Goal: Task Accomplishment & Management: Manage account settings

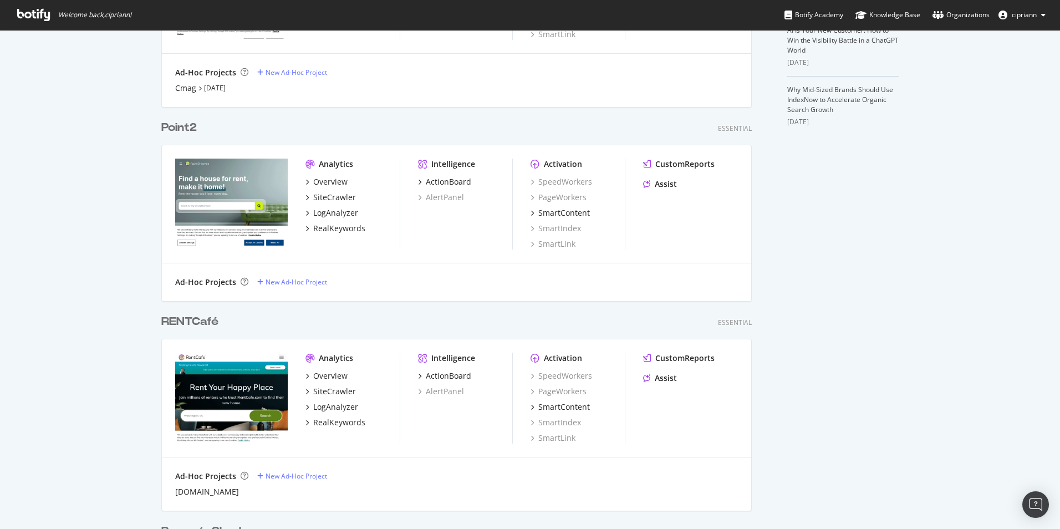
scroll to position [388, 0]
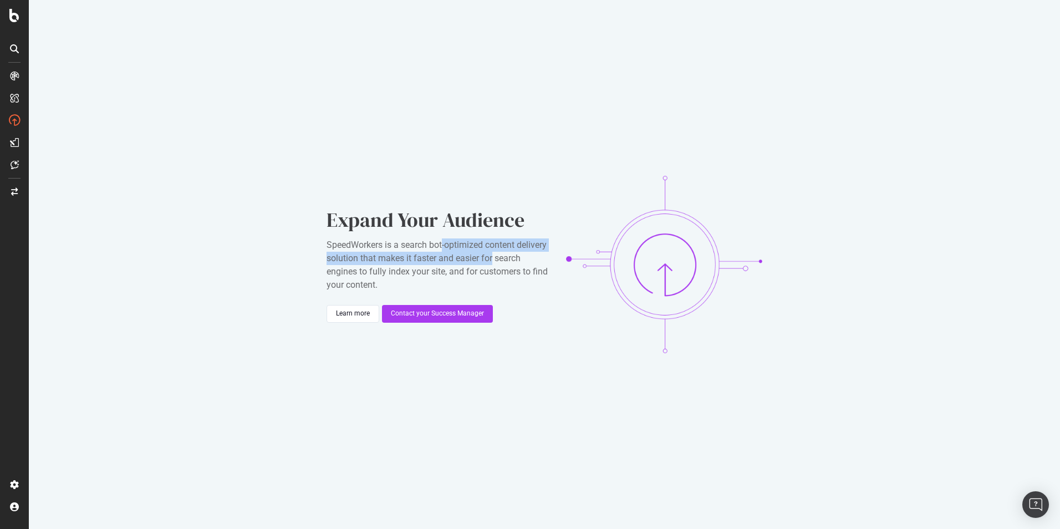
drag, startPoint x: 453, startPoint y: 246, endPoint x: 525, endPoint y: 256, distance: 72.8
click at [525, 256] on div "SpeedWorkers is a search bot-optimized content delivery solution that makes it …" at bounding box center [438, 264] width 222 height 53
click at [415, 244] on div "SpeedWorkers is a search bot-optimized content delivery solution that makes it …" at bounding box center [438, 264] width 222 height 53
click at [329, 244] on div "SpeedWorkers is a search bot-optimized content delivery solution that makes it …" at bounding box center [438, 264] width 222 height 53
click at [328, 245] on div "SpeedWorkers is a search bot-optimized content delivery solution that makes it …" at bounding box center [438, 264] width 222 height 53
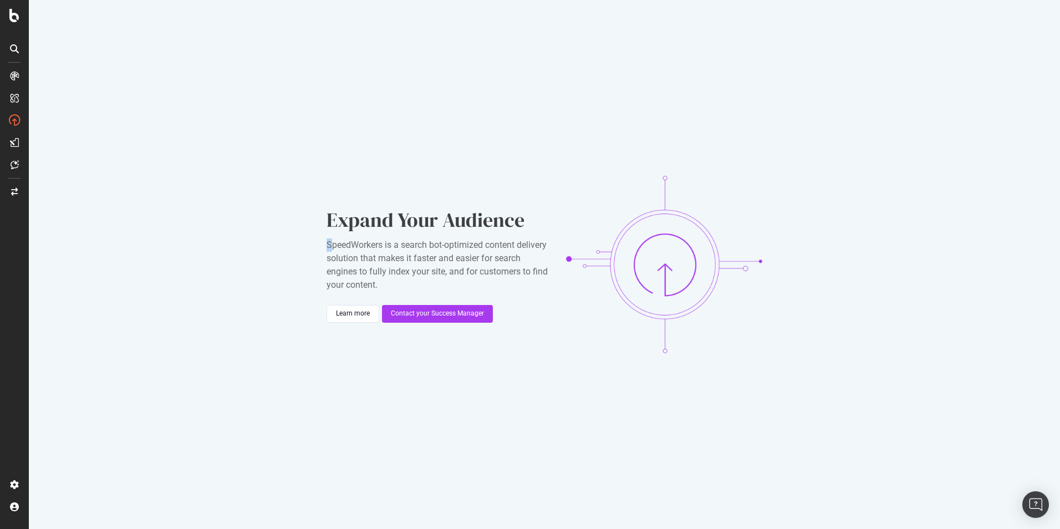
click at [325, 242] on div "Expand Your Audience SpeedWorkers is a search bot-optimized content delivery so…" at bounding box center [544, 264] width 1031 height 529
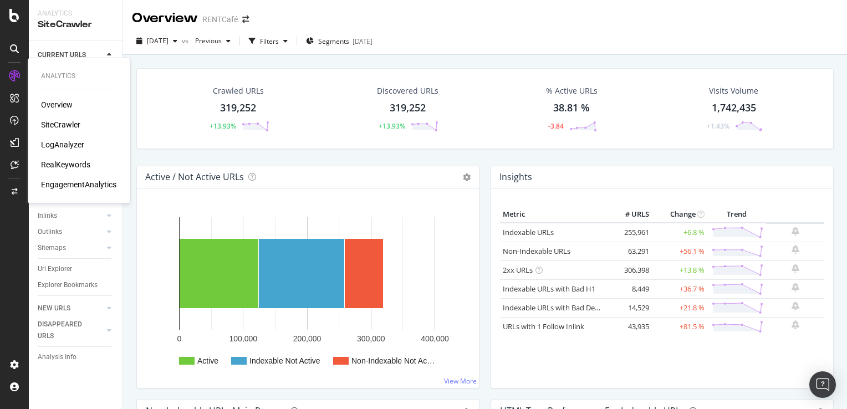
click at [69, 126] on div "SiteCrawler" at bounding box center [60, 124] width 39 height 11
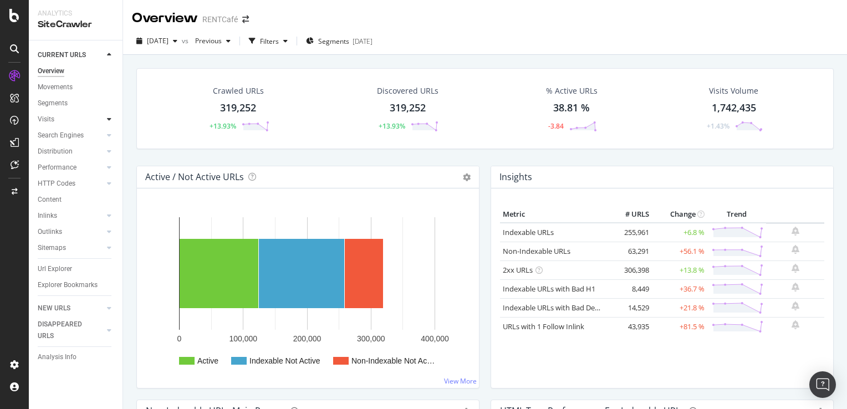
click at [109, 117] on icon at bounding box center [109, 119] width 4 height 7
click at [57, 302] on div "Url Explorer" at bounding box center [55, 301] width 34 height 12
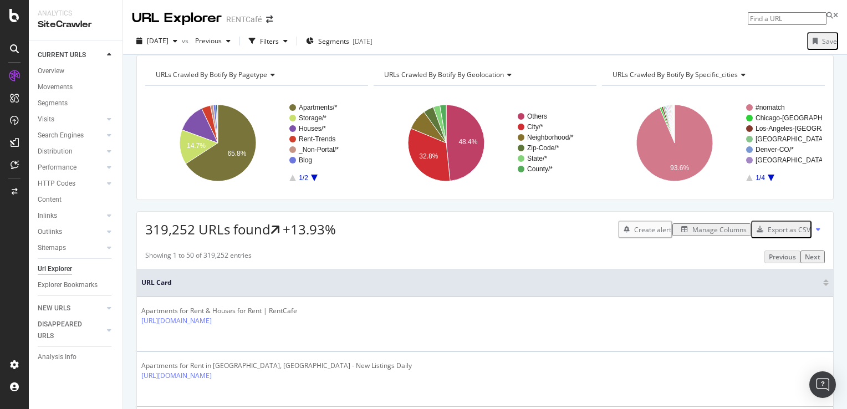
click at [710, 234] on div "Manage Columns" at bounding box center [719, 229] width 54 height 9
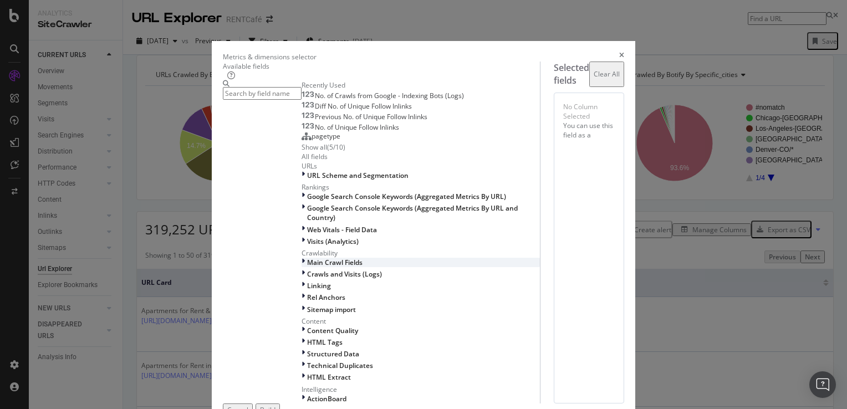
scroll to position [297, 0]
click at [302, 373] on icon "modal" at bounding box center [303, 377] width 3 height 9
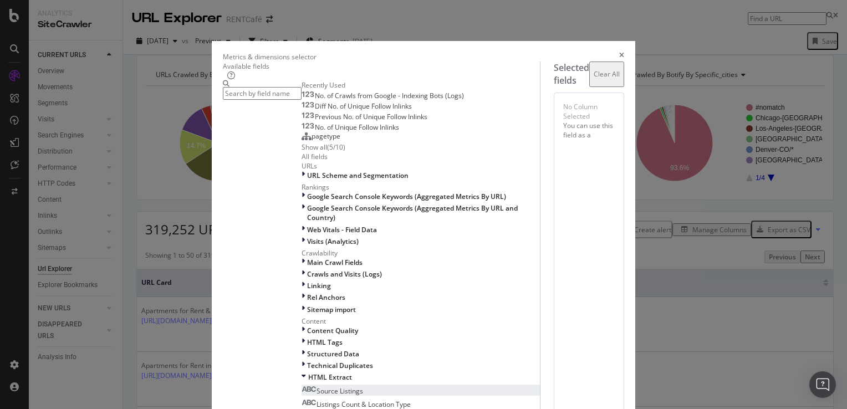
click at [317, 386] on span "Source Listings" at bounding box center [340, 390] width 47 height 9
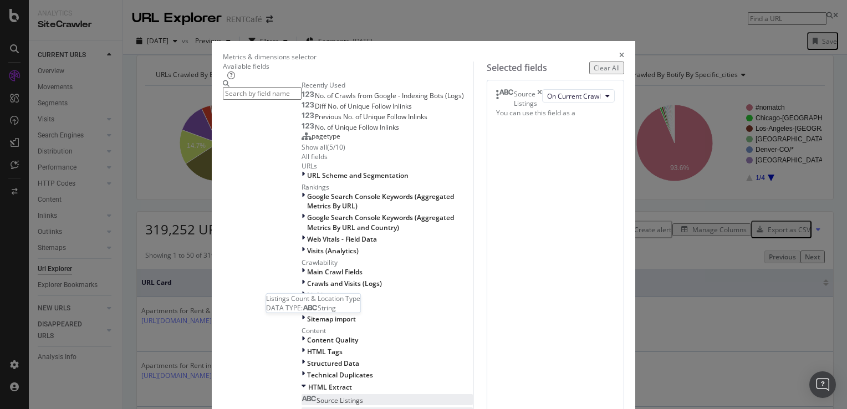
click at [317, 409] on span "Listings Count & Location Type" at bounding box center [364, 413] width 94 height 9
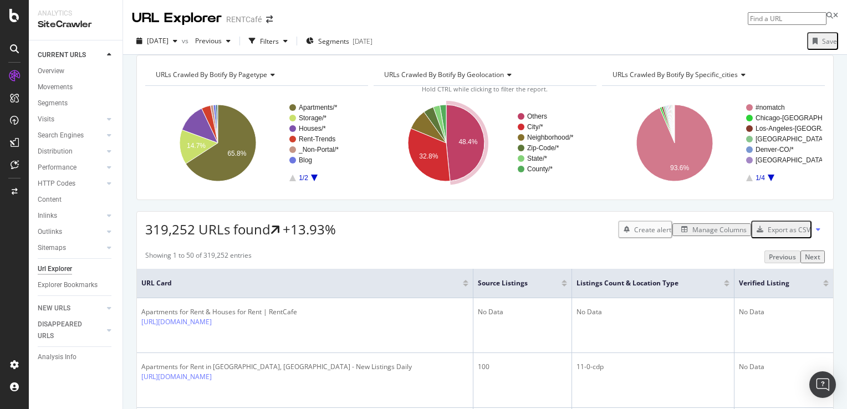
drag, startPoint x: 47, startPoint y: 73, endPoint x: 175, endPoint y: 122, distance: 137.0
click at [47, 73] on div "Overview" at bounding box center [51, 71] width 27 height 12
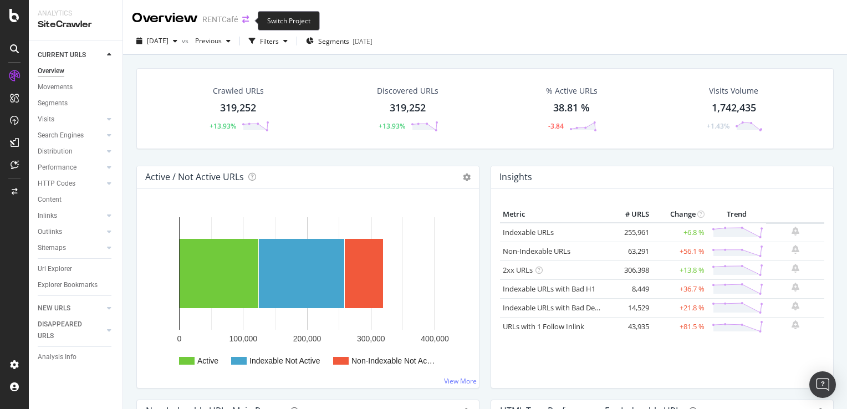
click at [242, 21] on icon "arrow-right-arrow-left" at bounding box center [245, 20] width 7 height 8
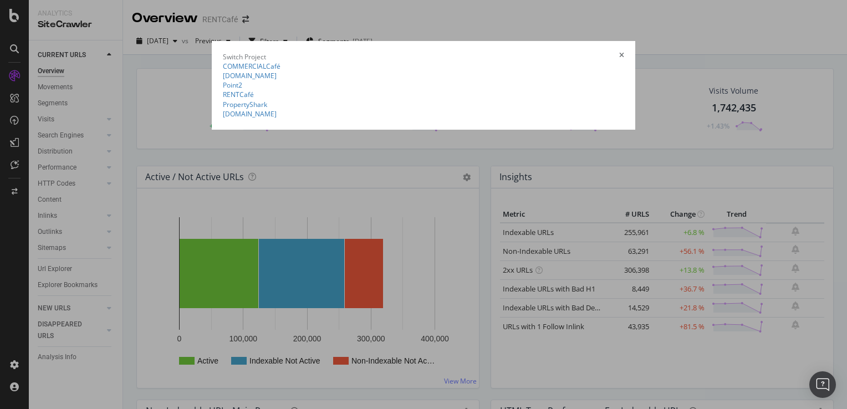
click at [624, 52] on icon "times" at bounding box center [621, 56] width 5 height 9
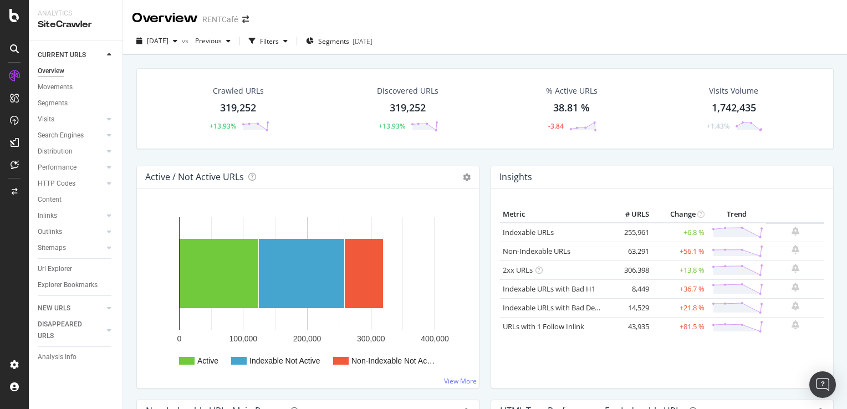
click at [19, 46] on div at bounding box center [15, 49] width 18 height 18
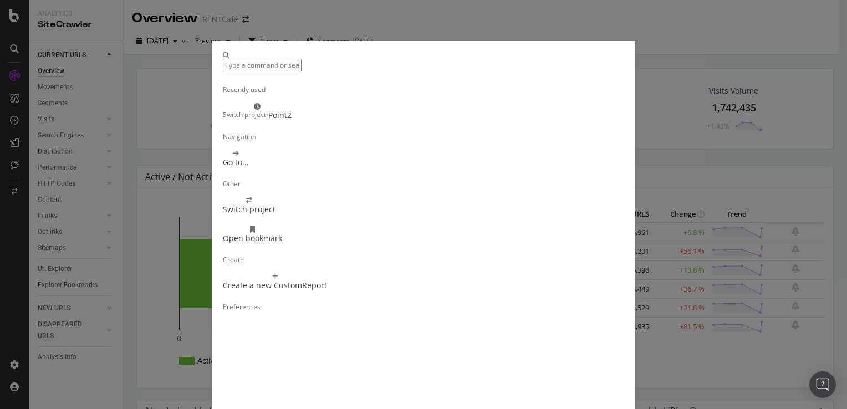
click at [445, 27] on div "Recently used Switch project › Point2 Navigation Go to... Other Switch project …" at bounding box center [423, 204] width 847 height 409
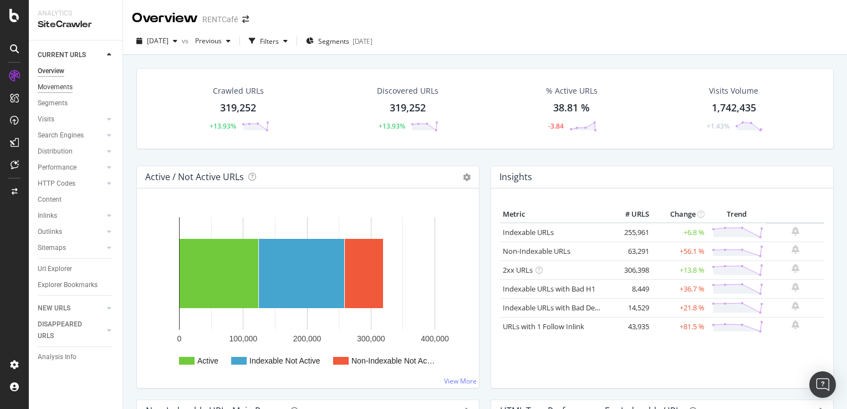
click at [59, 88] on div "Movements" at bounding box center [55, 87] width 35 height 12
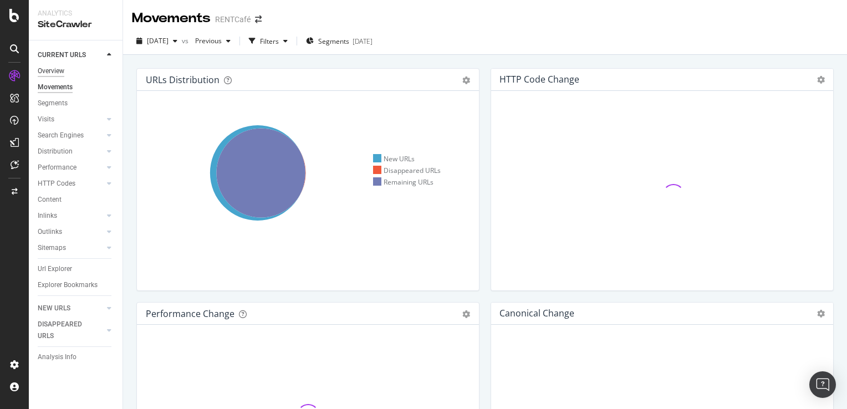
click at [44, 69] on div "Overview" at bounding box center [51, 71] width 27 height 12
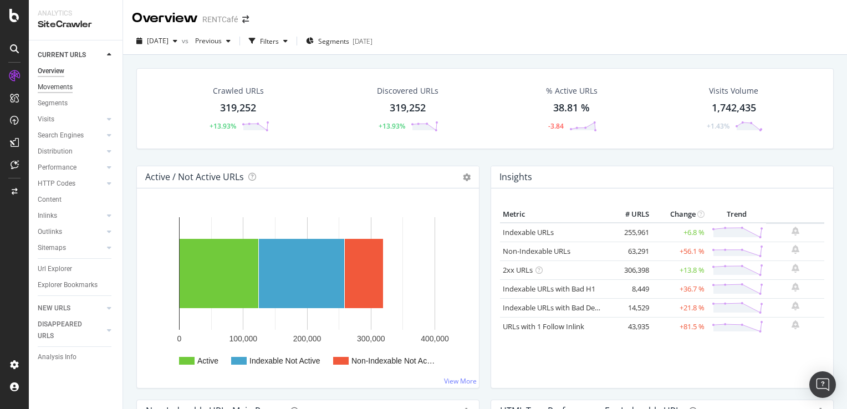
click at [58, 85] on div "Movements" at bounding box center [55, 87] width 35 height 12
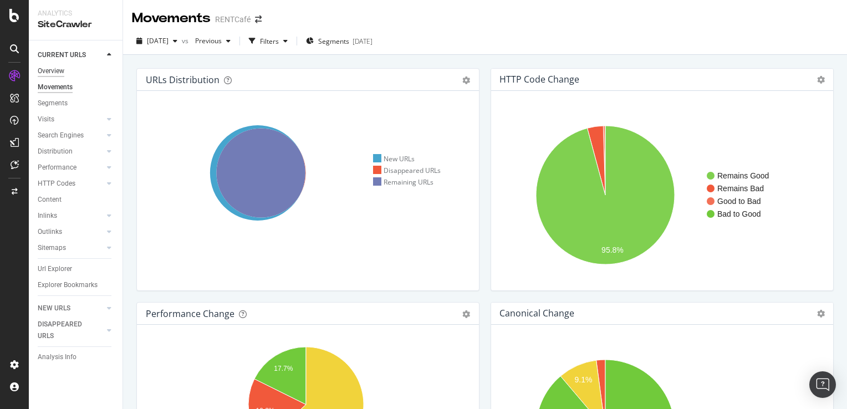
click at [58, 72] on div "Overview" at bounding box center [51, 71] width 27 height 12
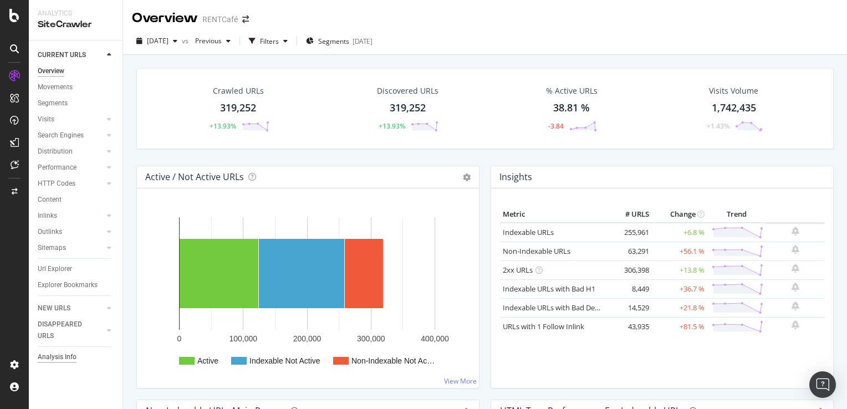
click at [52, 360] on div "Analysis Info" at bounding box center [57, 357] width 39 height 12
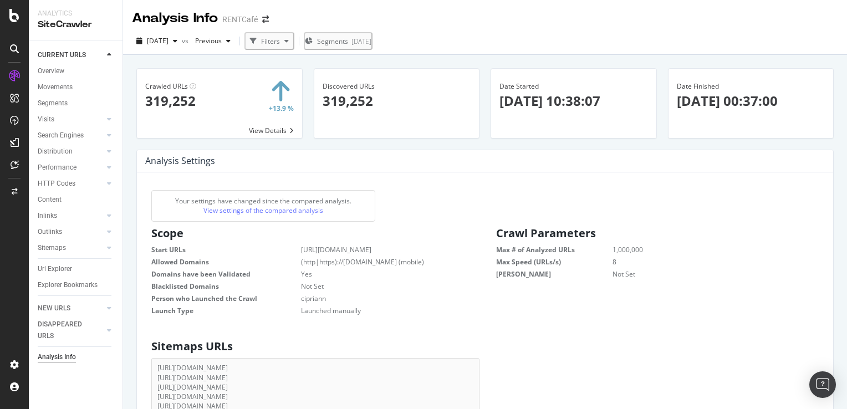
scroll to position [169, 315]
click at [55, 74] on div "Overview" at bounding box center [51, 71] width 27 height 12
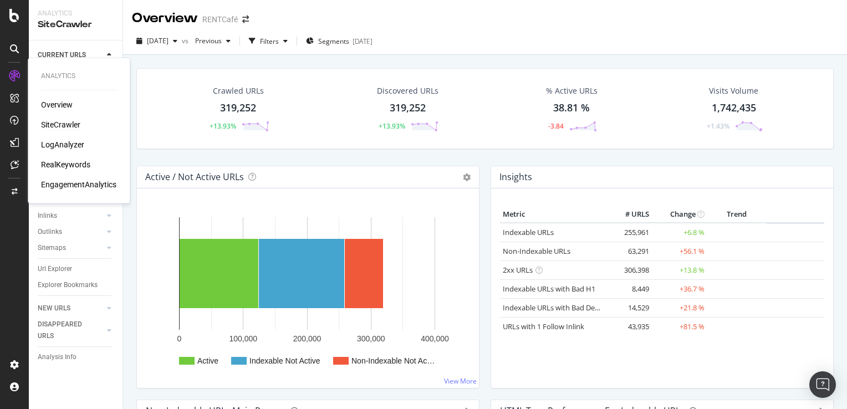
click at [61, 103] on div "Overview" at bounding box center [57, 104] width 32 height 11
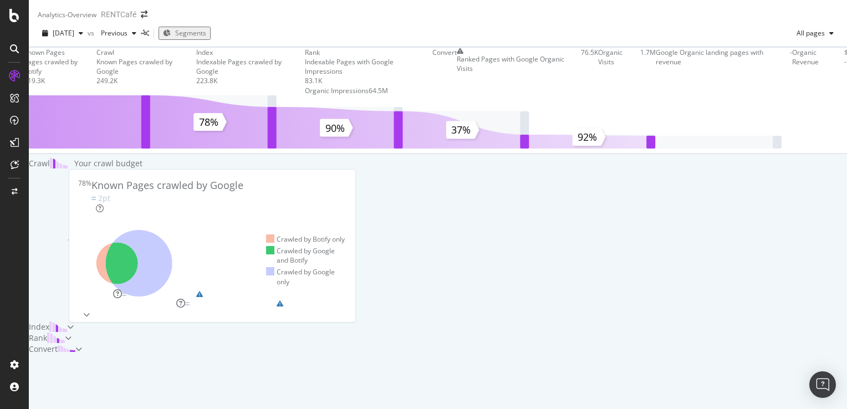
scroll to position [333, 0]
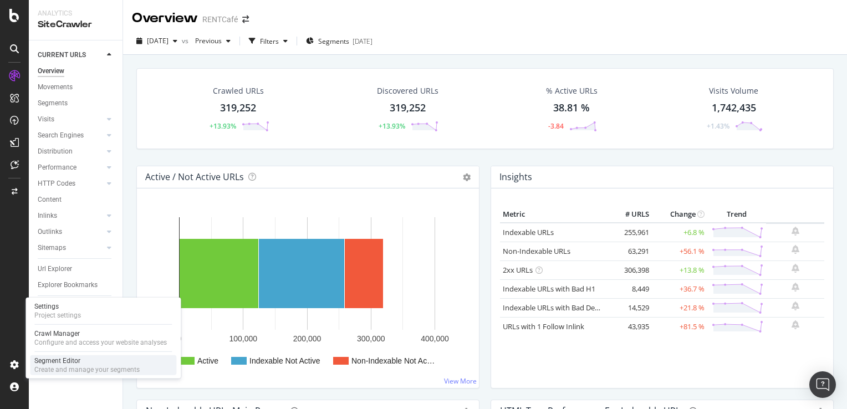
click at [62, 367] on div "Create and manage your segments" at bounding box center [86, 369] width 105 height 9
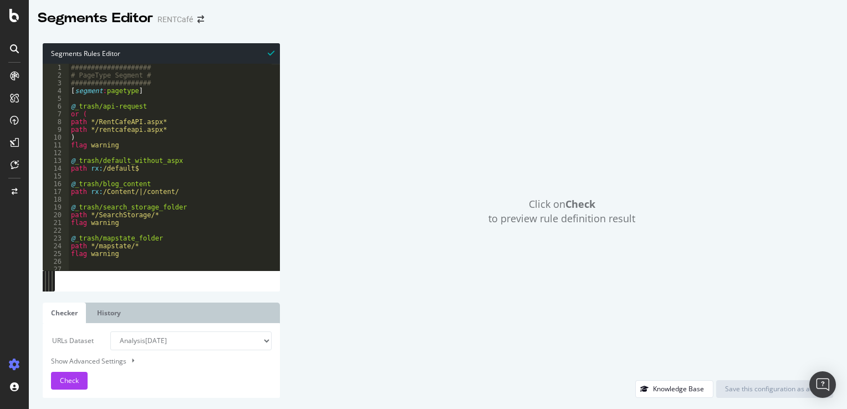
type textarea "[segment:pagetype]"
click at [137, 91] on div "#################### # PageType Segment # #################### [ segment : page…" at bounding box center [435, 171] width 732 height 215
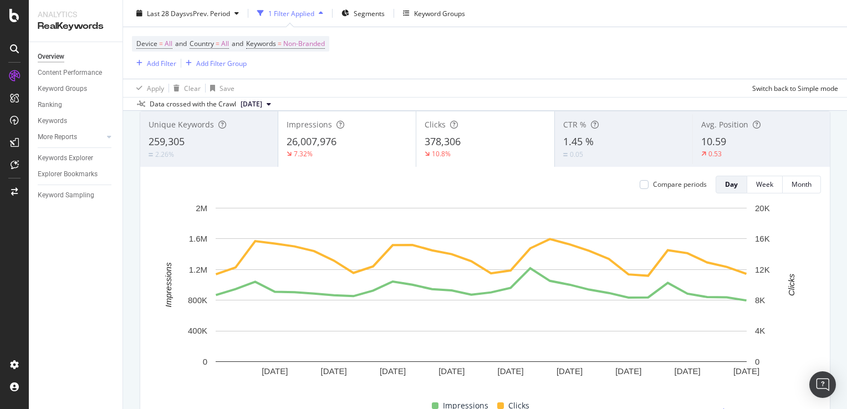
scroll to position [111, 0]
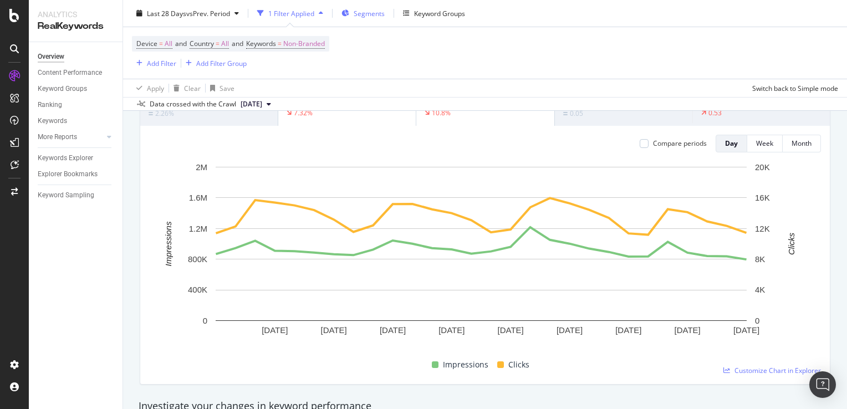
click at [370, 8] on span "Segments" at bounding box center [369, 12] width 31 height 9
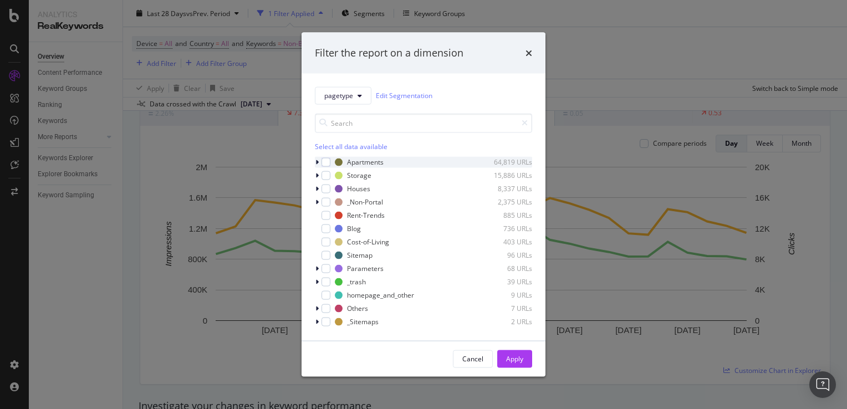
click at [315, 163] on icon "modal" at bounding box center [316, 162] width 3 height 7
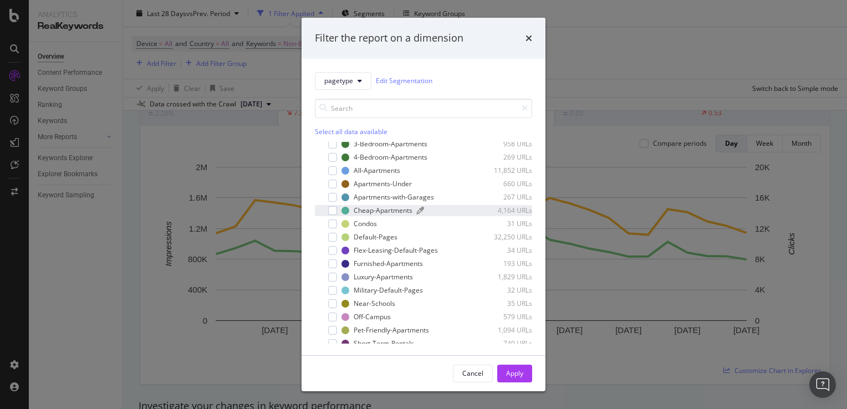
scroll to position [0, 0]
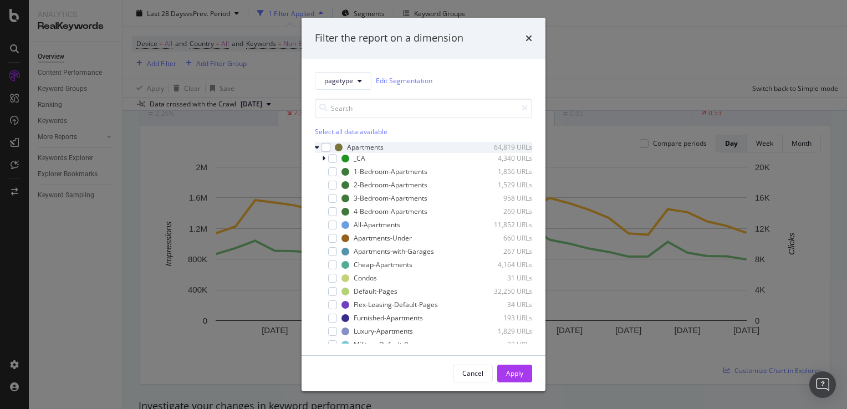
click at [317, 150] on icon "modal" at bounding box center [317, 147] width 4 height 7
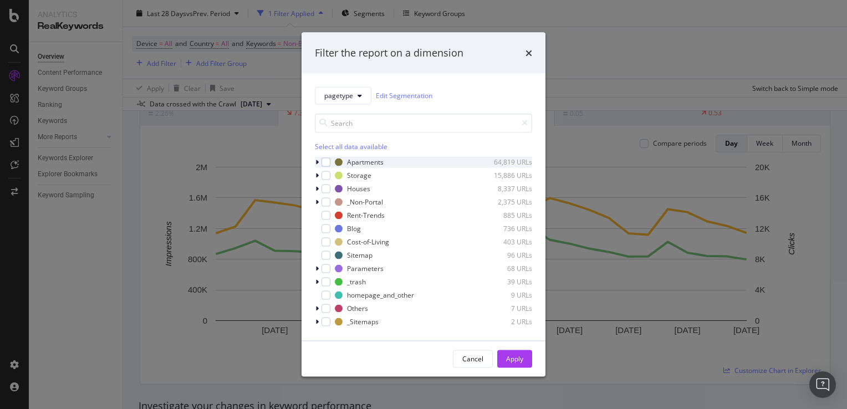
click at [319, 161] on div "modal" at bounding box center [318, 161] width 7 height 11
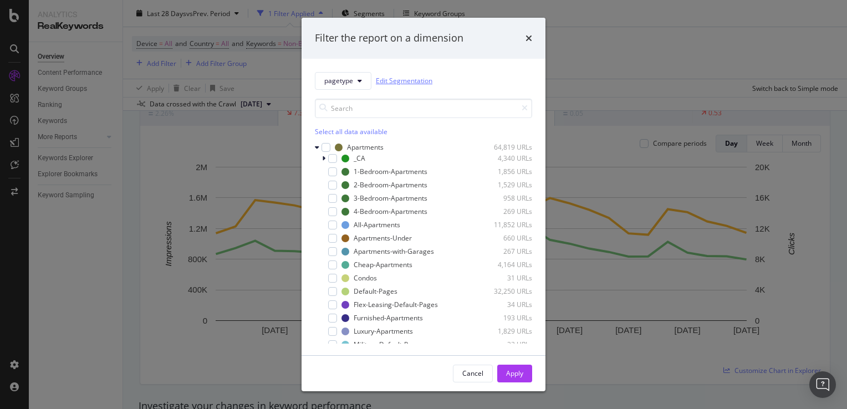
click at [413, 75] on link "Edit Segmentation" at bounding box center [404, 81] width 57 height 12
click at [529, 39] on icon "times" at bounding box center [529, 38] width 7 height 9
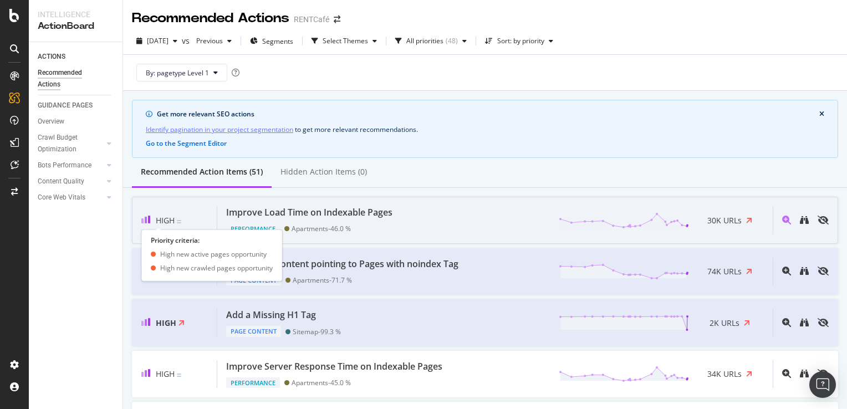
click at [171, 215] on span "High" at bounding box center [165, 220] width 19 height 11
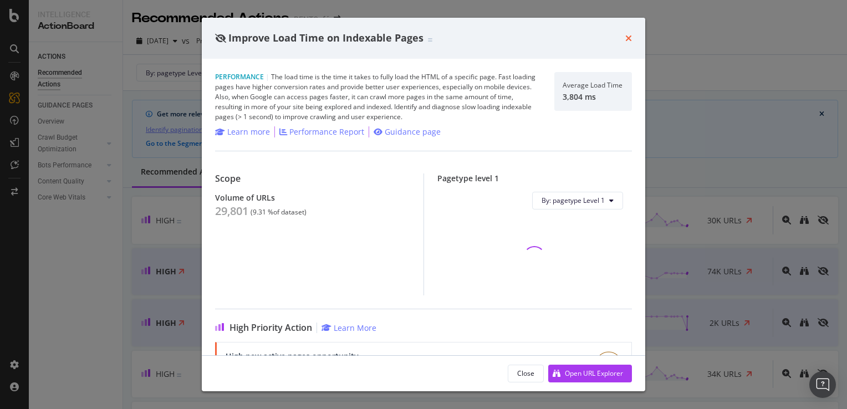
click at [630, 37] on icon "times" at bounding box center [628, 38] width 7 height 9
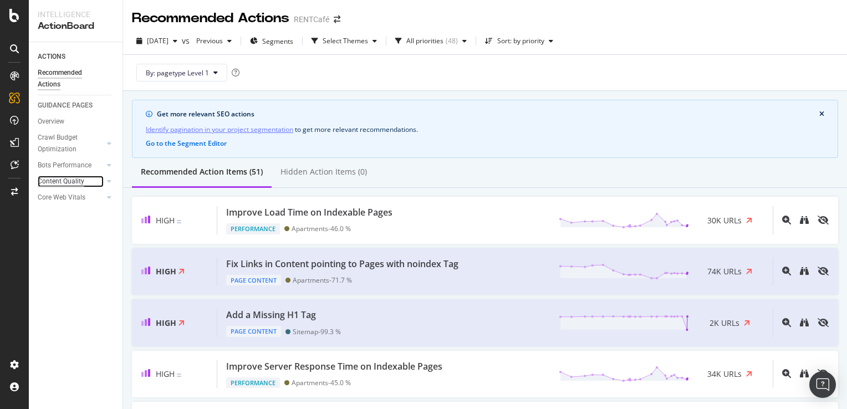
click at [62, 184] on div "Content Quality" at bounding box center [61, 182] width 47 height 12
click at [69, 200] on div "Thin Content" at bounding box center [62, 198] width 39 height 12
click at [105, 201] on div at bounding box center [109, 197] width 11 height 11
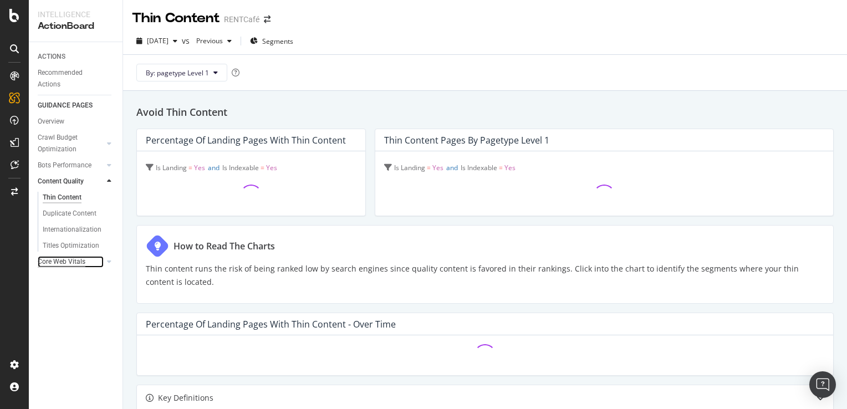
click at [62, 264] on div "Core Web Vitals" at bounding box center [62, 262] width 48 height 12
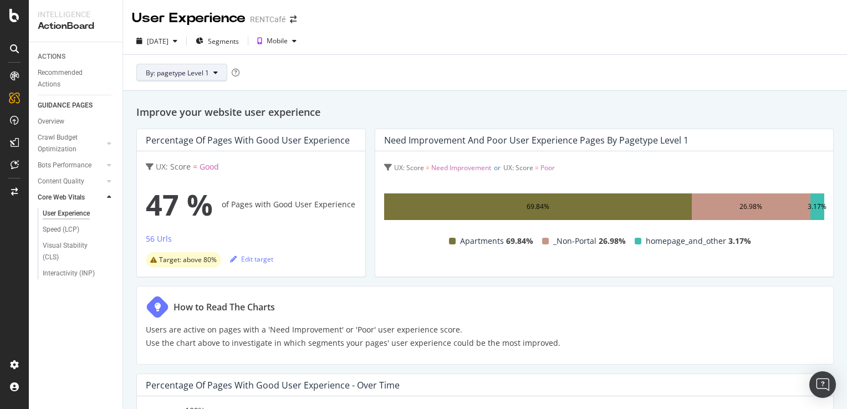
click at [188, 74] on span "By: pagetype Level 1" at bounding box center [177, 72] width 63 height 9
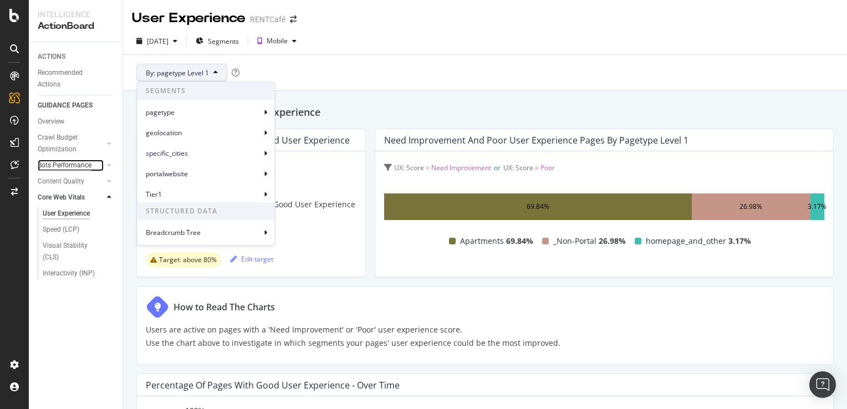
click at [84, 167] on div "Bots Performance" at bounding box center [65, 166] width 54 height 12
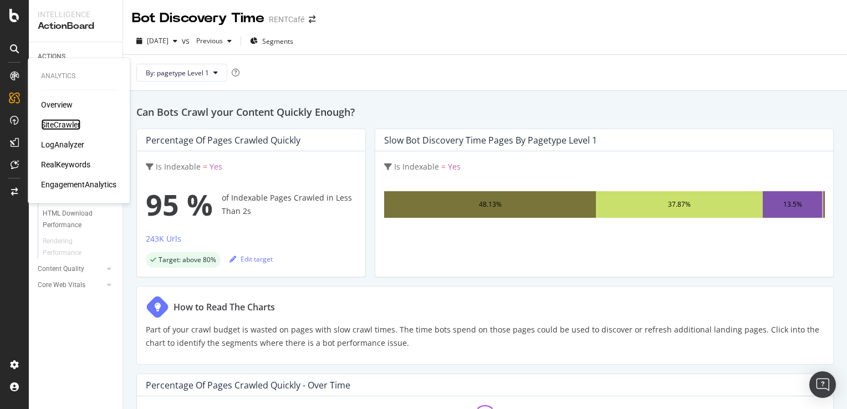
click at [60, 125] on div "SiteCrawler" at bounding box center [60, 124] width 39 height 11
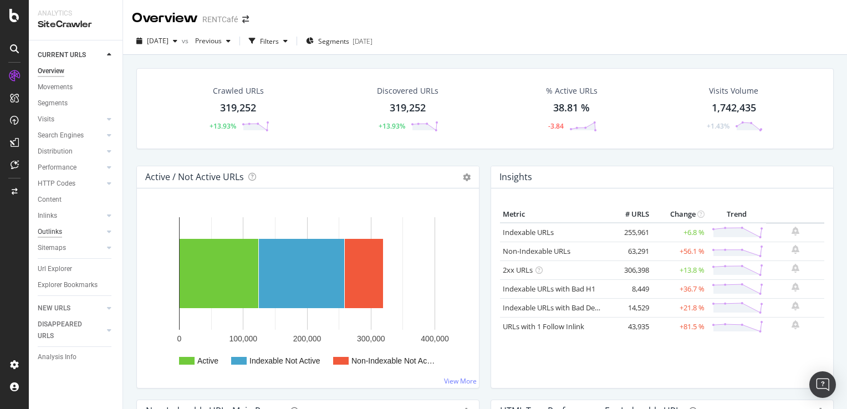
click at [54, 226] on div "Outlinks" at bounding box center [50, 232] width 24 height 12
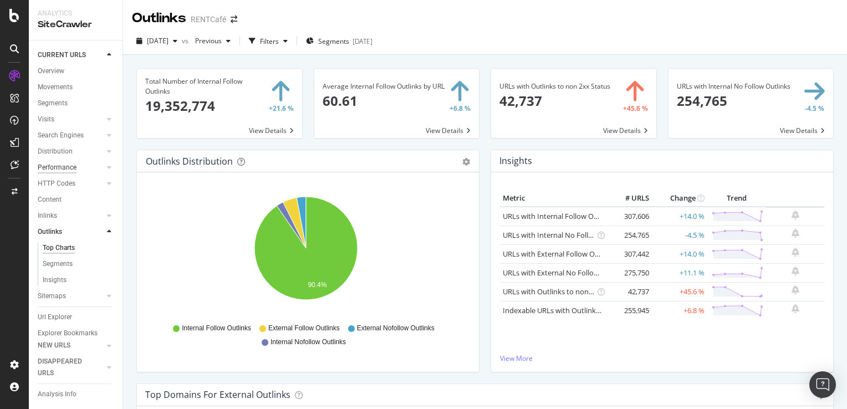
click at [70, 171] on div "Performance" at bounding box center [57, 168] width 39 height 12
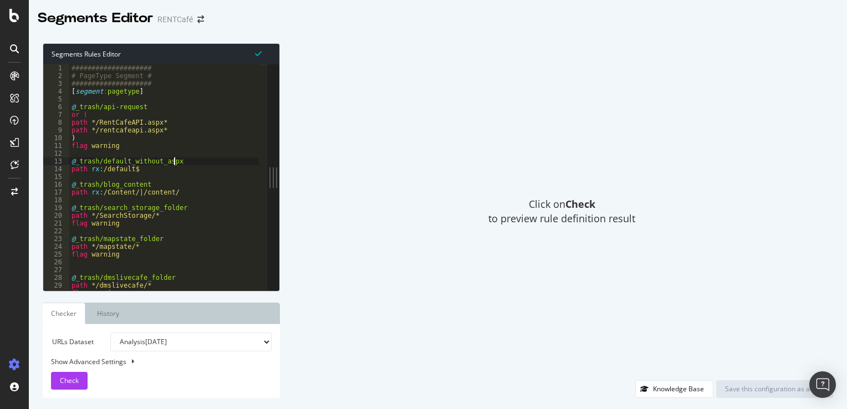
click at [212, 159] on div "#################### # PageType Segment # #################### [ segment : page…" at bounding box center [435, 181] width 732 height 234
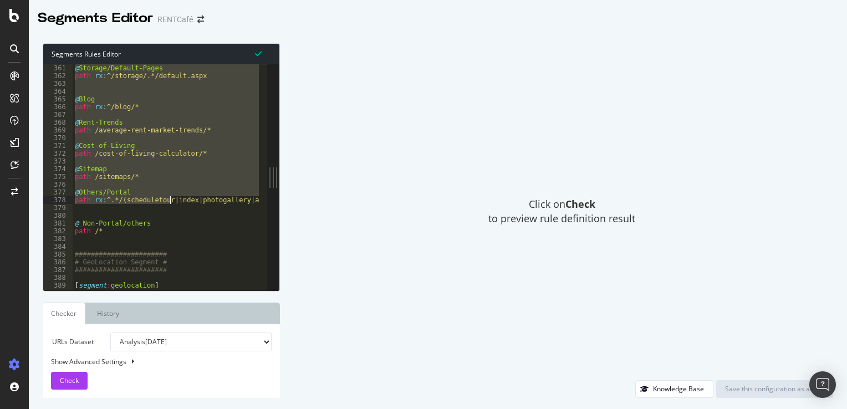
scroll to position [1786, 0]
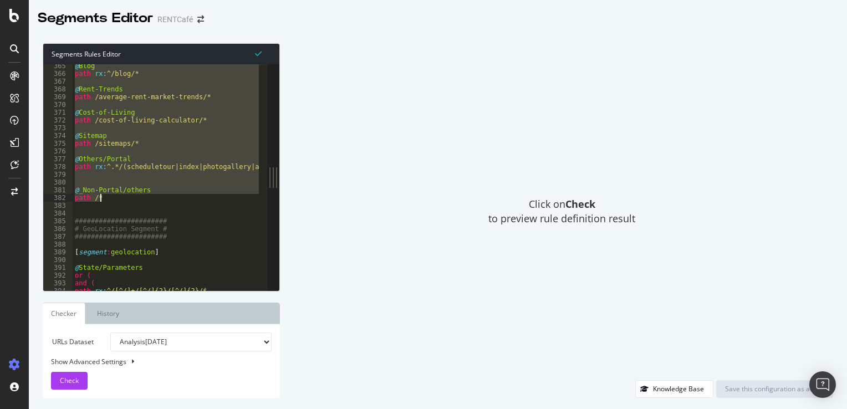
drag, startPoint x: 71, startPoint y: 91, endPoint x: 168, endPoint y: 200, distance: 145.2
click at [168, 200] on div "@ Blog path rx : ^/blog/* @ Rent-Trends path /average-rent-market-trends/* @ Co…" at bounding box center [439, 179] width 732 height 234
type textarea "@_Non-Portal/others path /*"
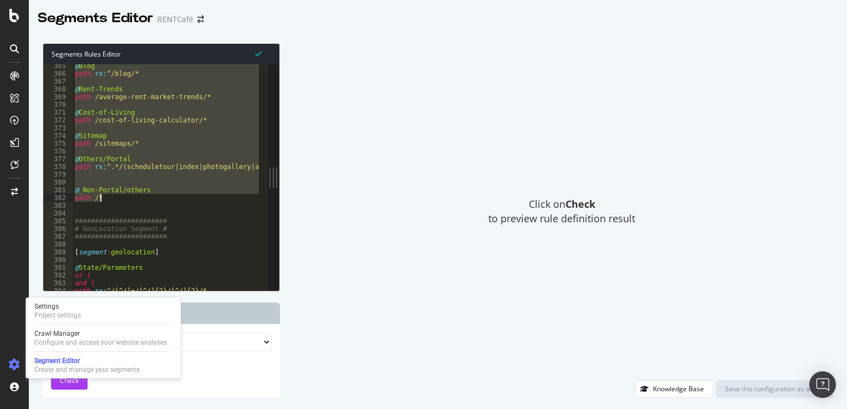
click at [11, 366] on icon at bounding box center [14, 364] width 11 height 11
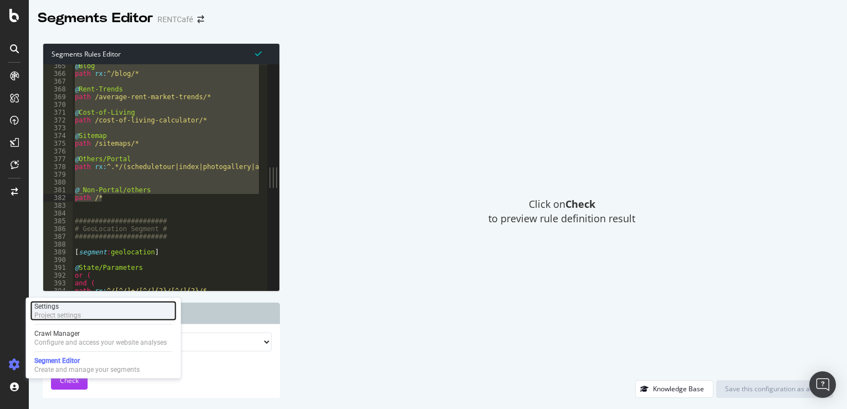
click at [70, 307] on div "Settings" at bounding box center [57, 306] width 47 height 9
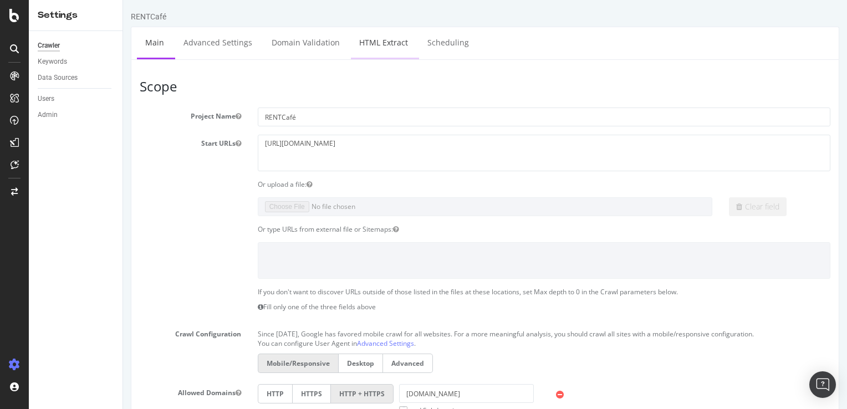
click at [384, 45] on link "HTML Extract" at bounding box center [383, 42] width 65 height 30
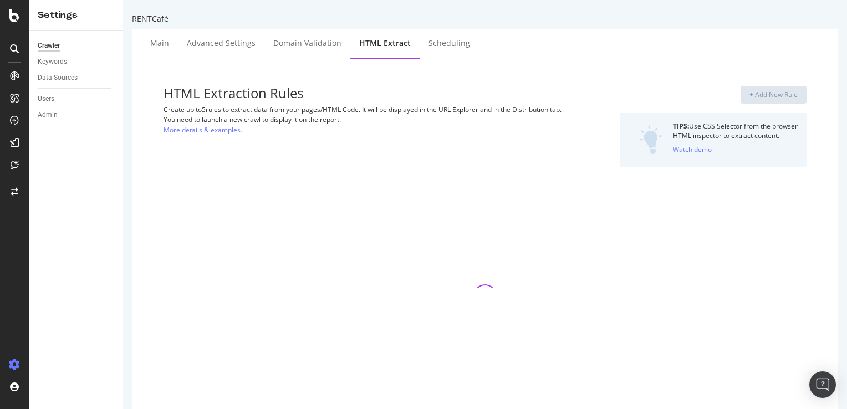
select select "count"
select select "list"
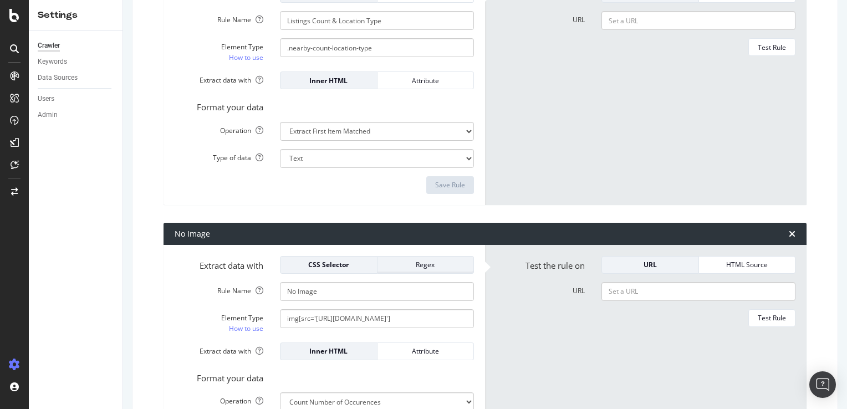
scroll to position [166, 0]
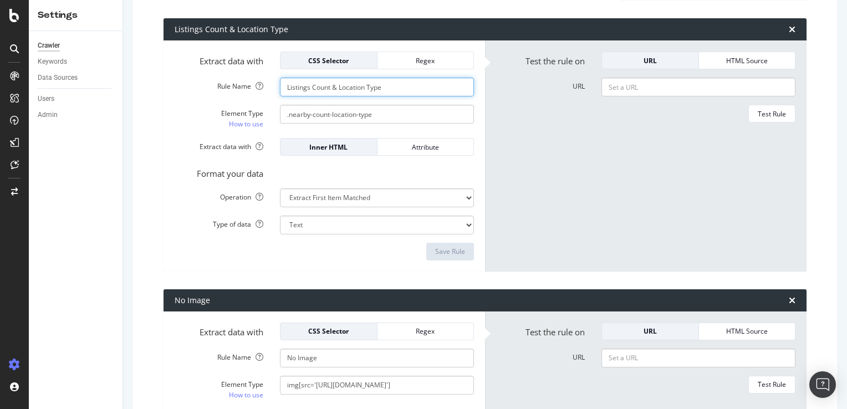
drag, startPoint x: 393, startPoint y: 90, endPoint x: 257, endPoint y: 88, distance: 135.8
click at [257, 88] on div "Rule Name Listings Count & Location Type" at bounding box center [324, 87] width 316 height 19
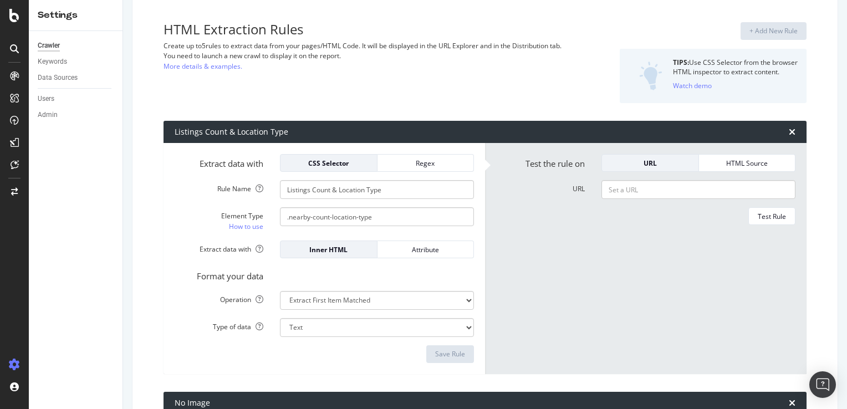
scroll to position [0, 0]
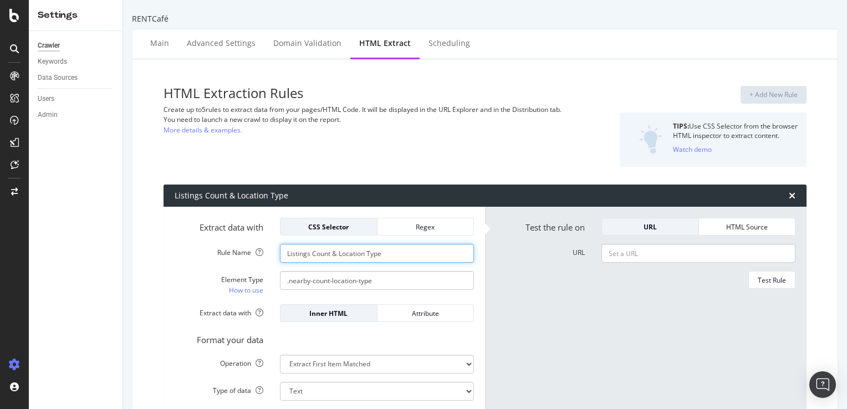
click at [339, 258] on input "Listings Count & Location Type" at bounding box center [377, 253] width 194 height 19
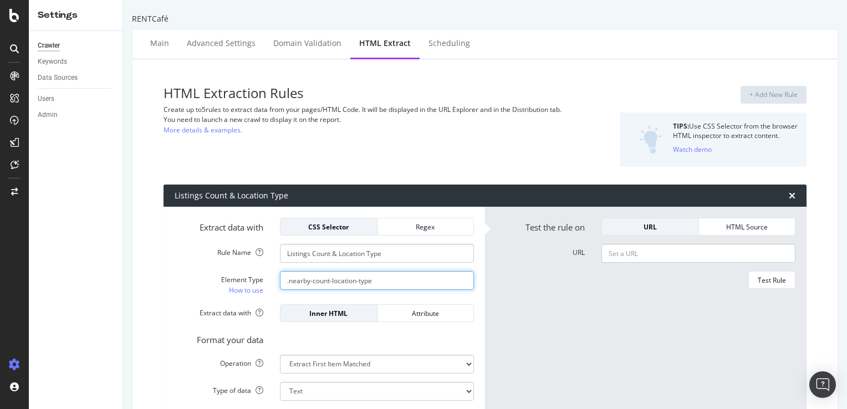
drag, startPoint x: 391, startPoint y: 280, endPoint x: 250, endPoint y: 283, distance: 141.4
click at [250, 283] on div "Element Type How to use .nearby-count-location-type" at bounding box center [324, 283] width 316 height 25
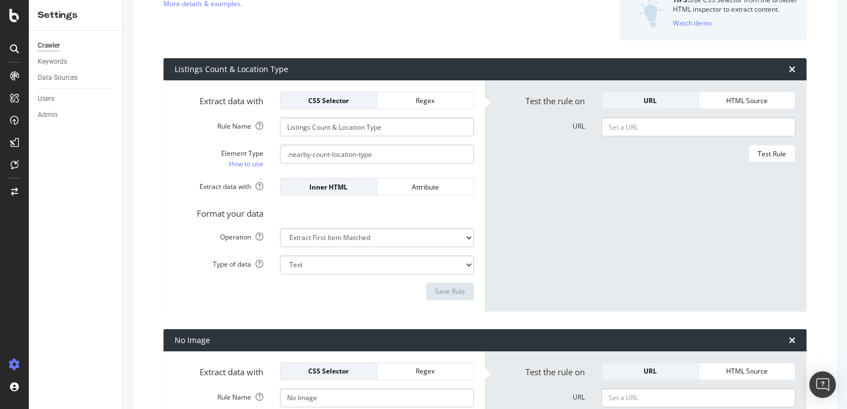
scroll to position [111, 0]
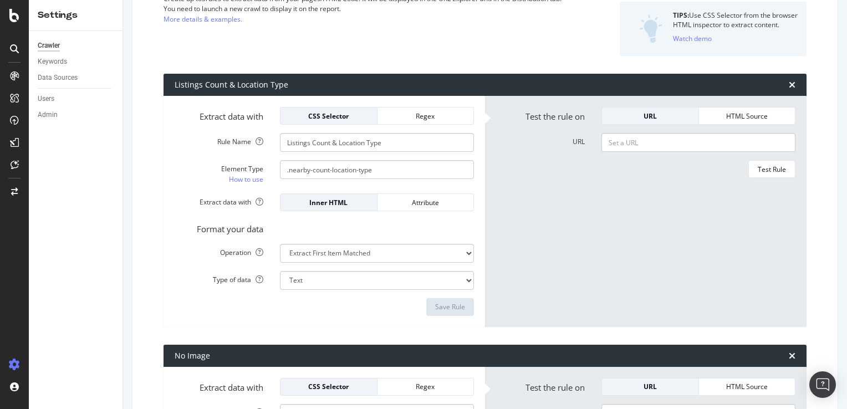
click at [582, 229] on form "Test the rule on URL HTML Source URL Test Rule" at bounding box center [645, 211] width 299 height 209
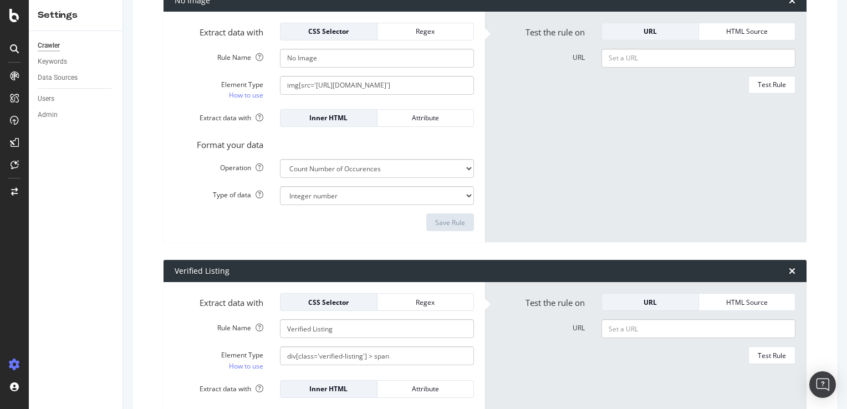
scroll to position [610, 0]
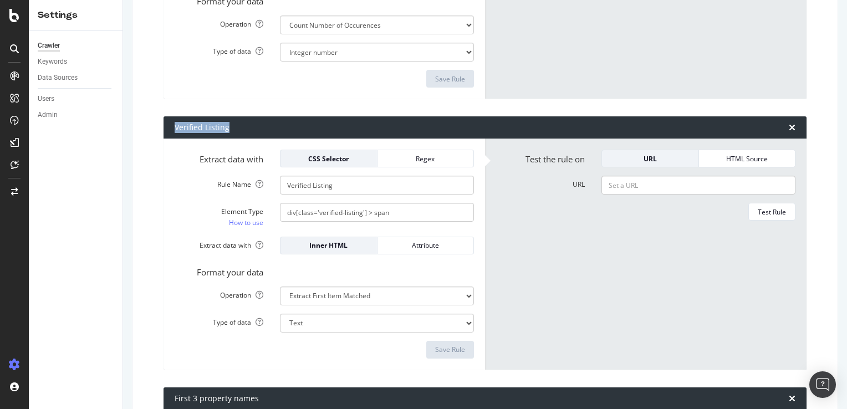
drag, startPoint x: 233, startPoint y: 130, endPoint x: 166, endPoint y: 127, distance: 67.7
click at [166, 127] on div "Verified Listing" at bounding box center [485, 127] width 643 height 22
copy div "Verified Listing"
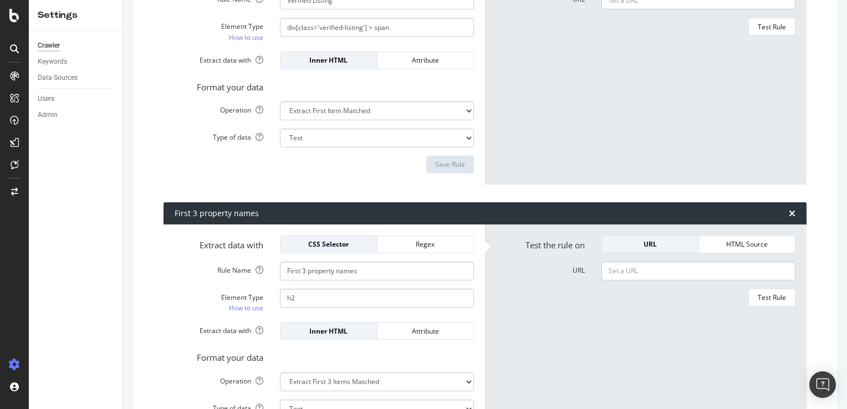
scroll to position [705, 0]
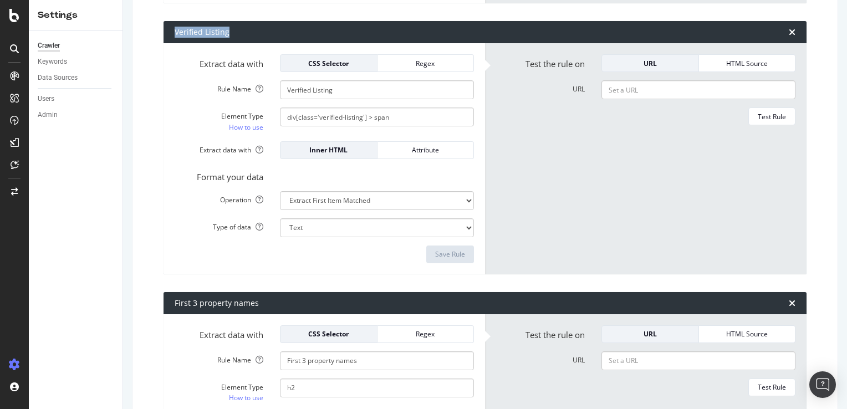
click at [160, 258] on div "HTML Extraction Rules Create up to 5 rules to extract data from your pages/HTML…" at bounding box center [484, 124] width 687 height 1523
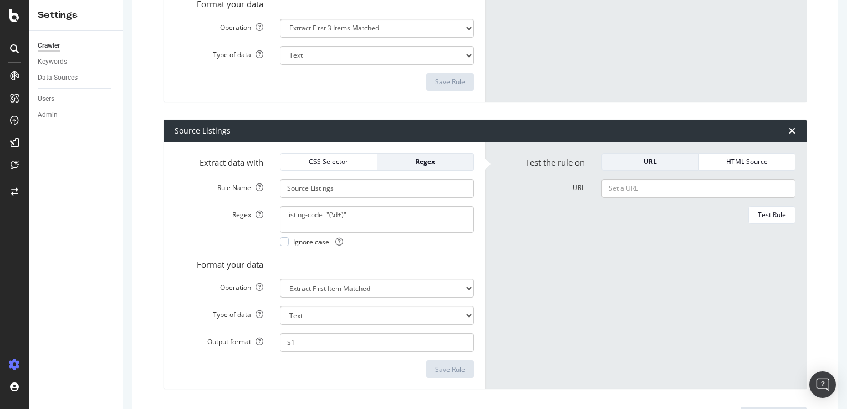
scroll to position [1204, 0]
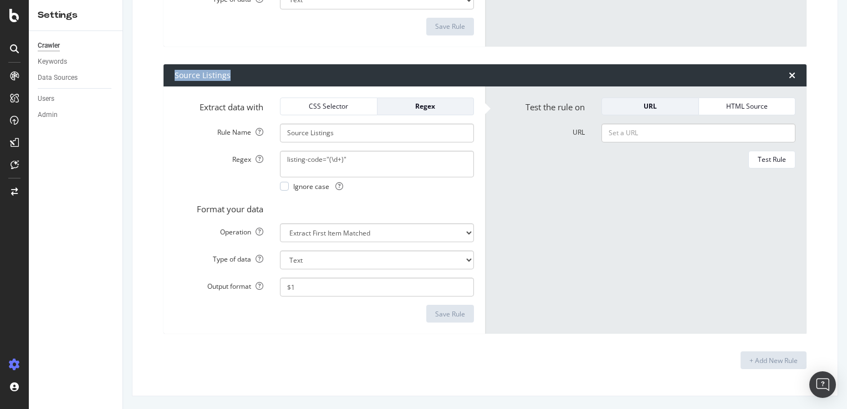
drag, startPoint x: 237, startPoint y: 76, endPoint x: 172, endPoint y: 79, distance: 64.9
click at [172, 79] on div "Source Listings" at bounding box center [485, 75] width 643 height 22
copy div "Source Listings"
click at [310, 354] on div "+ Add New Rule" at bounding box center [485, 360] width 643 height 18
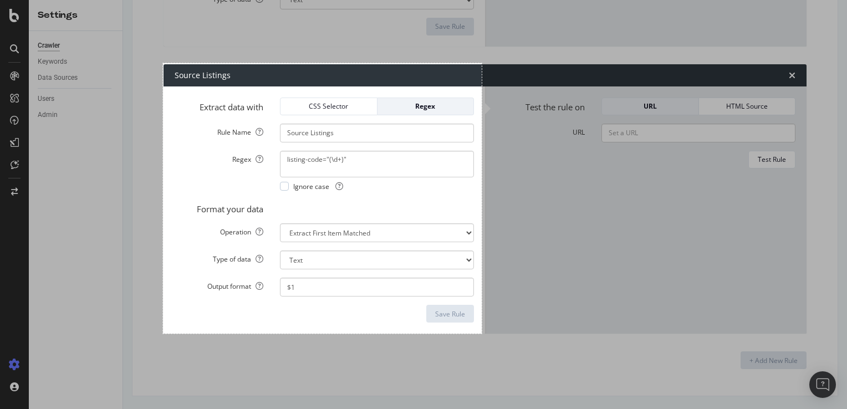
drag, startPoint x: 163, startPoint y: 63, endPoint x: 482, endPoint y: 334, distance: 418.1
click at [482, 334] on div "575 X 488" at bounding box center [423, 204] width 847 height 409
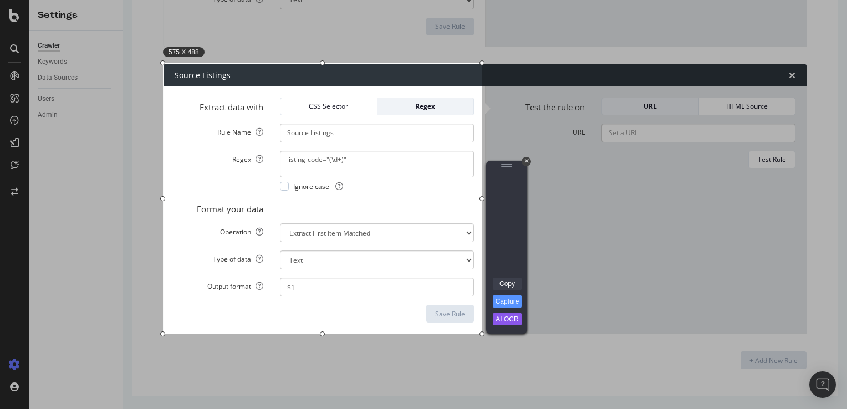
click at [504, 287] on link "Copy" at bounding box center [507, 284] width 29 height 12
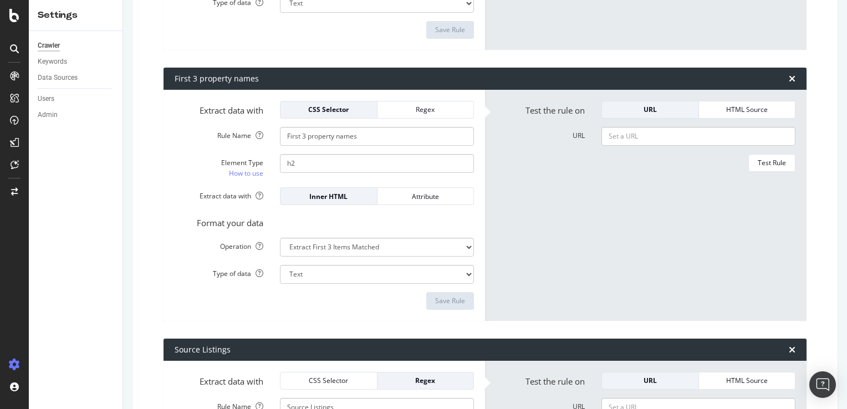
scroll to position [927, 0]
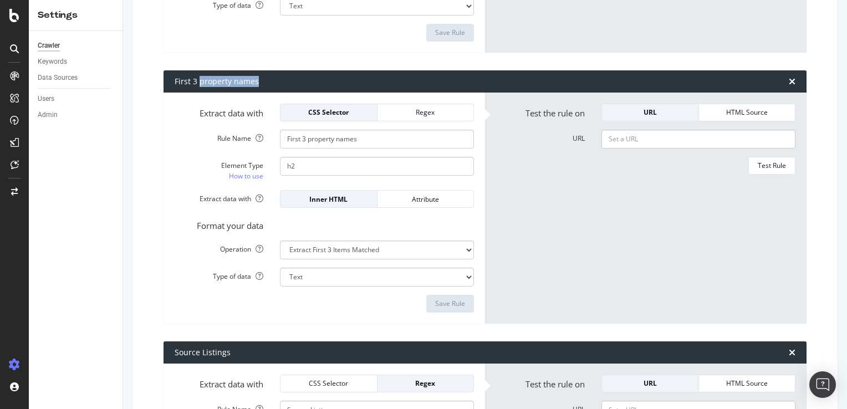
drag, startPoint x: 261, startPoint y: 81, endPoint x: 198, endPoint y: 83, distance: 62.1
click at [198, 83] on div "First 3 property names" at bounding box center [485, 81] width 643 height 22
copy div "property names"
click at [220, 83] on div "First 3 property names" at bounding box center [217, 81] width 84 height 11
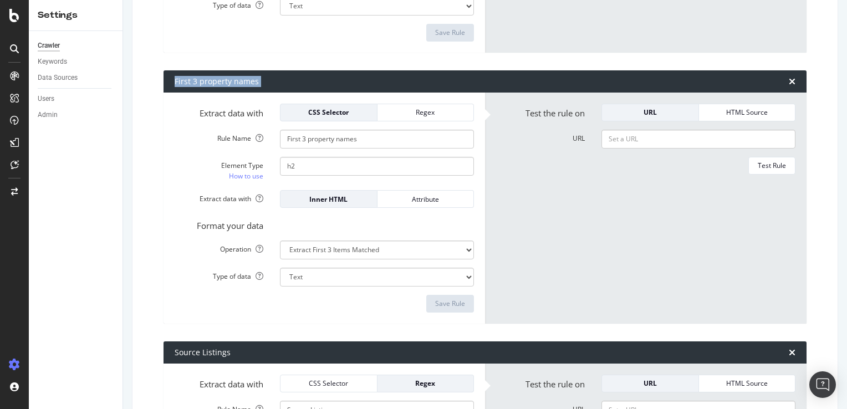
click at [220, 83] on div "First 3 property names" at bounding box center [217, 81] width 84 height 11
click at [562, 210] on form "Test the rule on URL HTML Source URL Test Rule" at bounding box center [645, 208] width 299 height 209
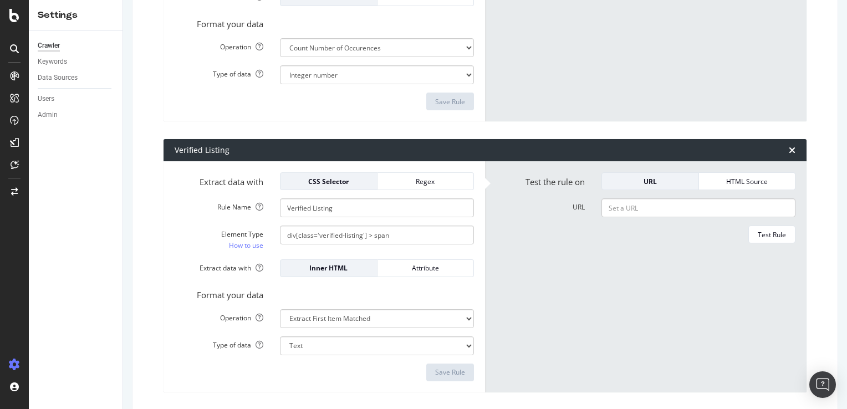
scroll to position [594, 0]
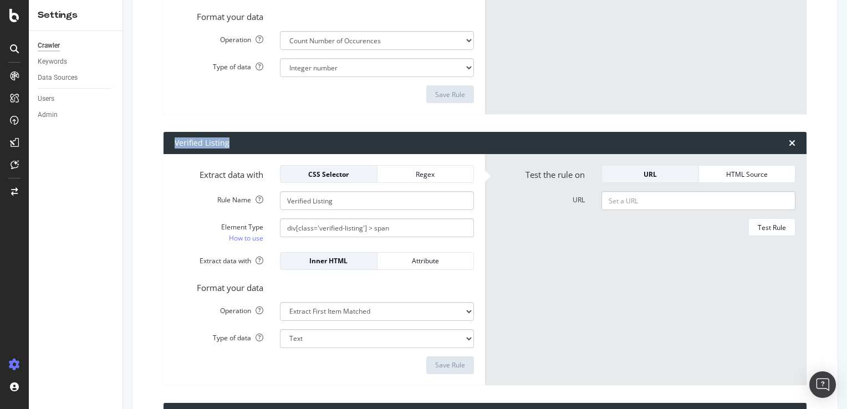
drag, startPoint x: 232, startPoint y: 141, endPoint x: 173, endPoint y: 140, distance: 59.3
click at [173, 140] on div "Verified Listing" at bounding box center [485, 143] width 643 height 22
copy div "Verified Listing"
click at [652, 267] on form "Test the rule on URL HTML Source URL Test Rule" at bounding box center [645, 269] width 299 height 209
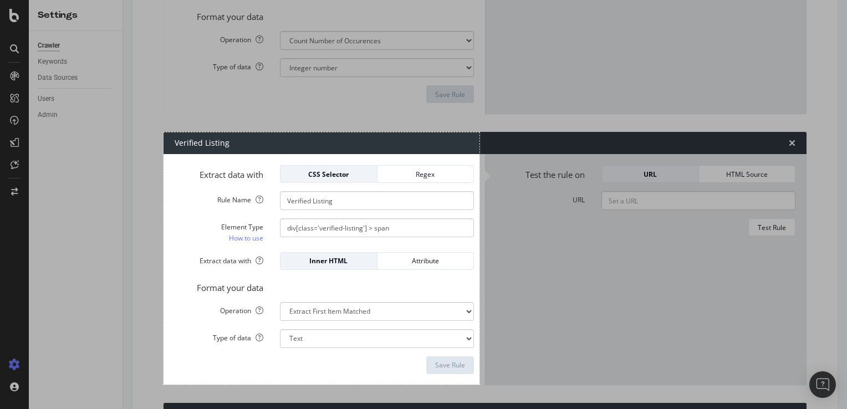
drag, startPoint x: 164, startPoint y: 132, endPoint x: 480, endPoint y: 385, distance: 404.3
click at [480, 385] on div "570 X 455" at bounding box center [423, 204] width 847 height 409
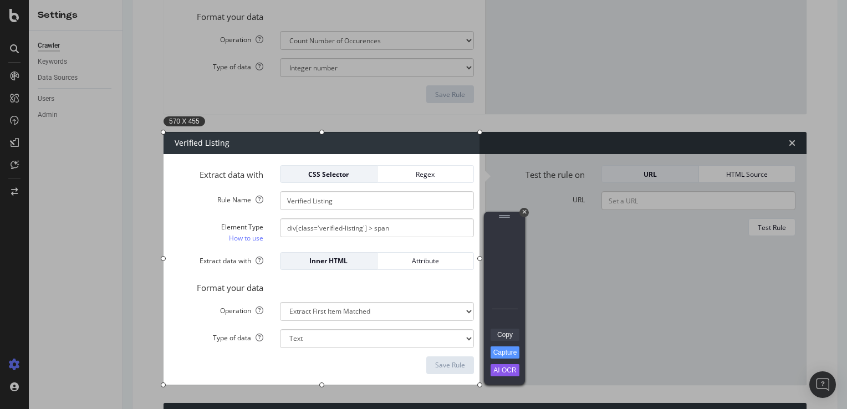
click at [506, 336] on link "Copy" at bounding box center [505, 335] width 29 height 12
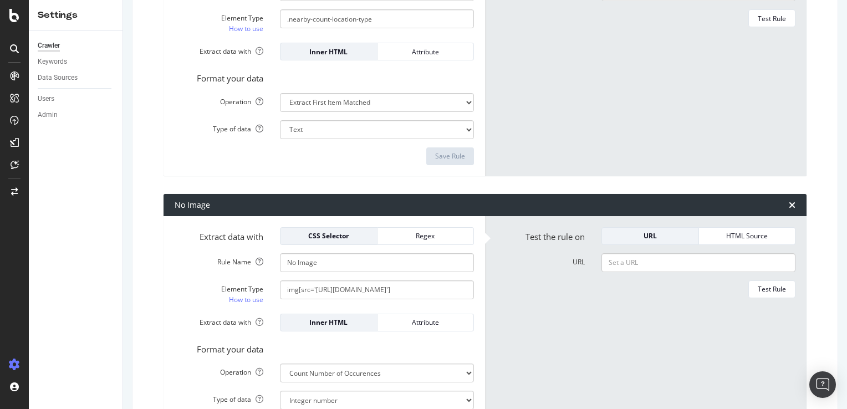
scroll to position [0, 0]
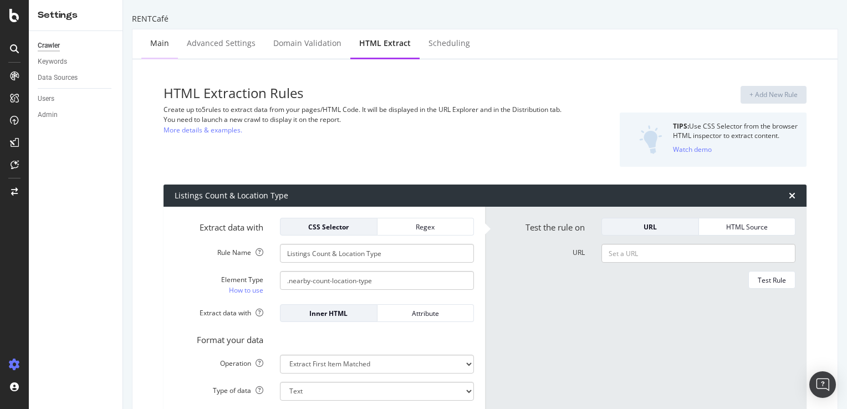
click at [167, 43] on div "Main" at bounding box center [159, 43] width 19 height 11
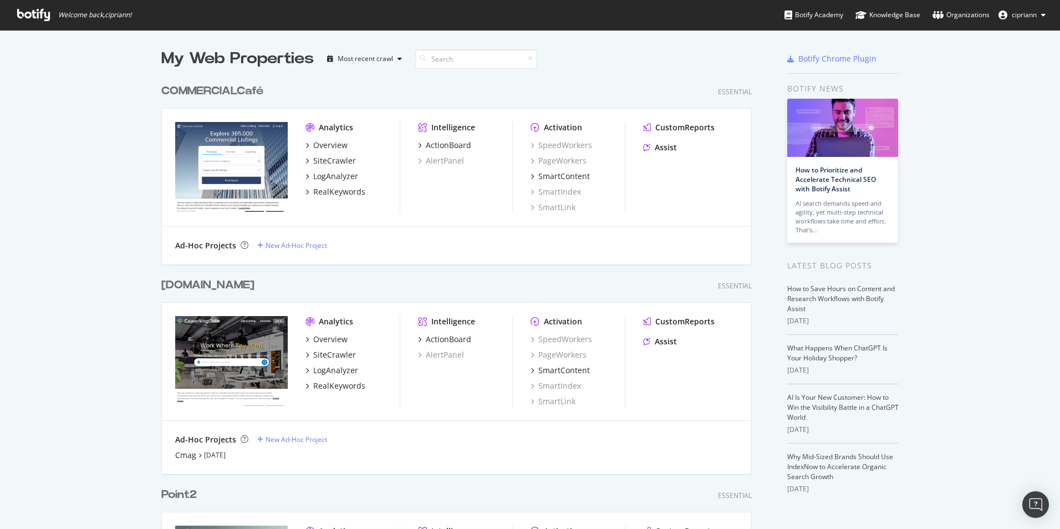
scroll to position [521, 1043]
